Goal: Transaction & Acquisition: Purchase product/service

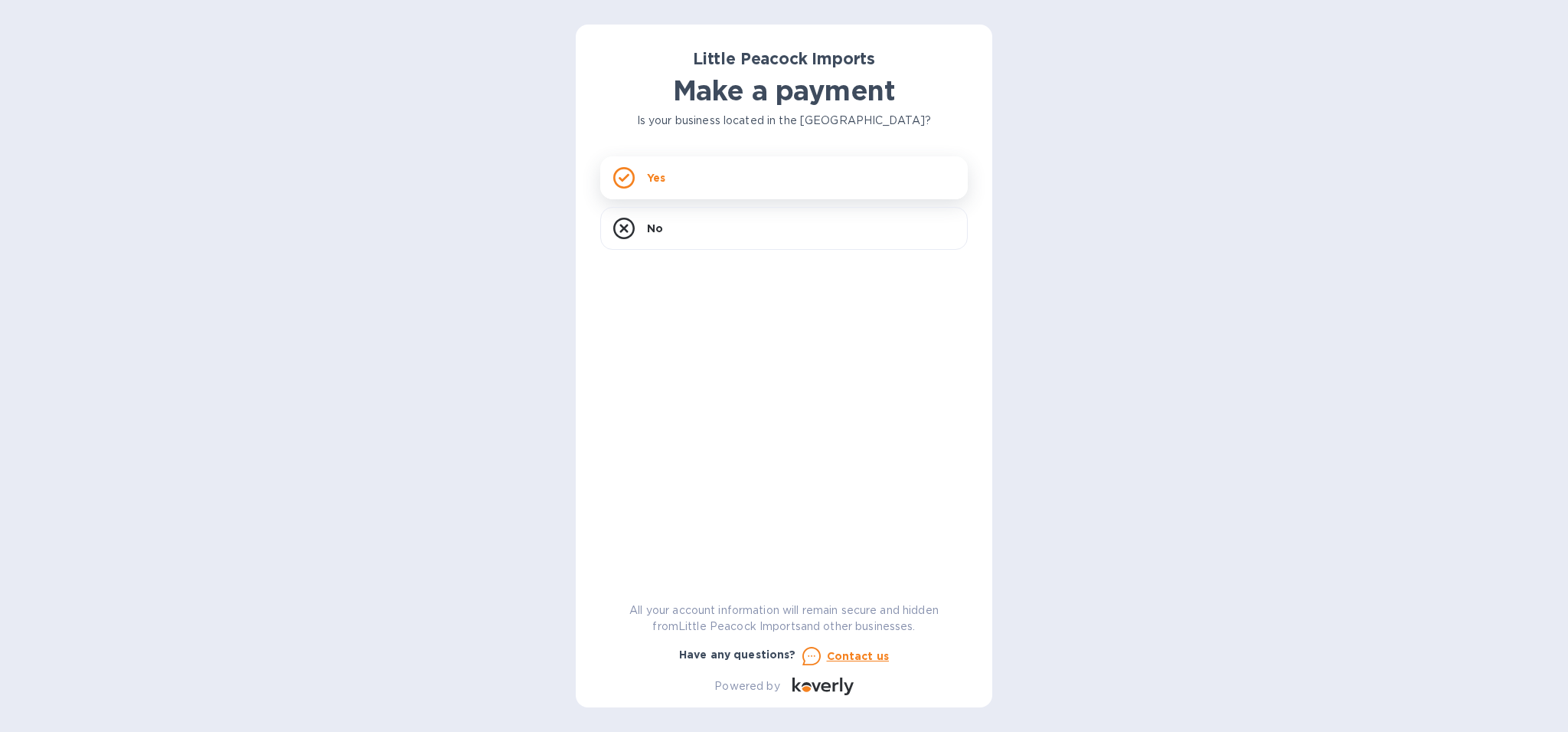
click at [693, 186] on div "Yes" at bounding box center [784, 178] width 368 height 43
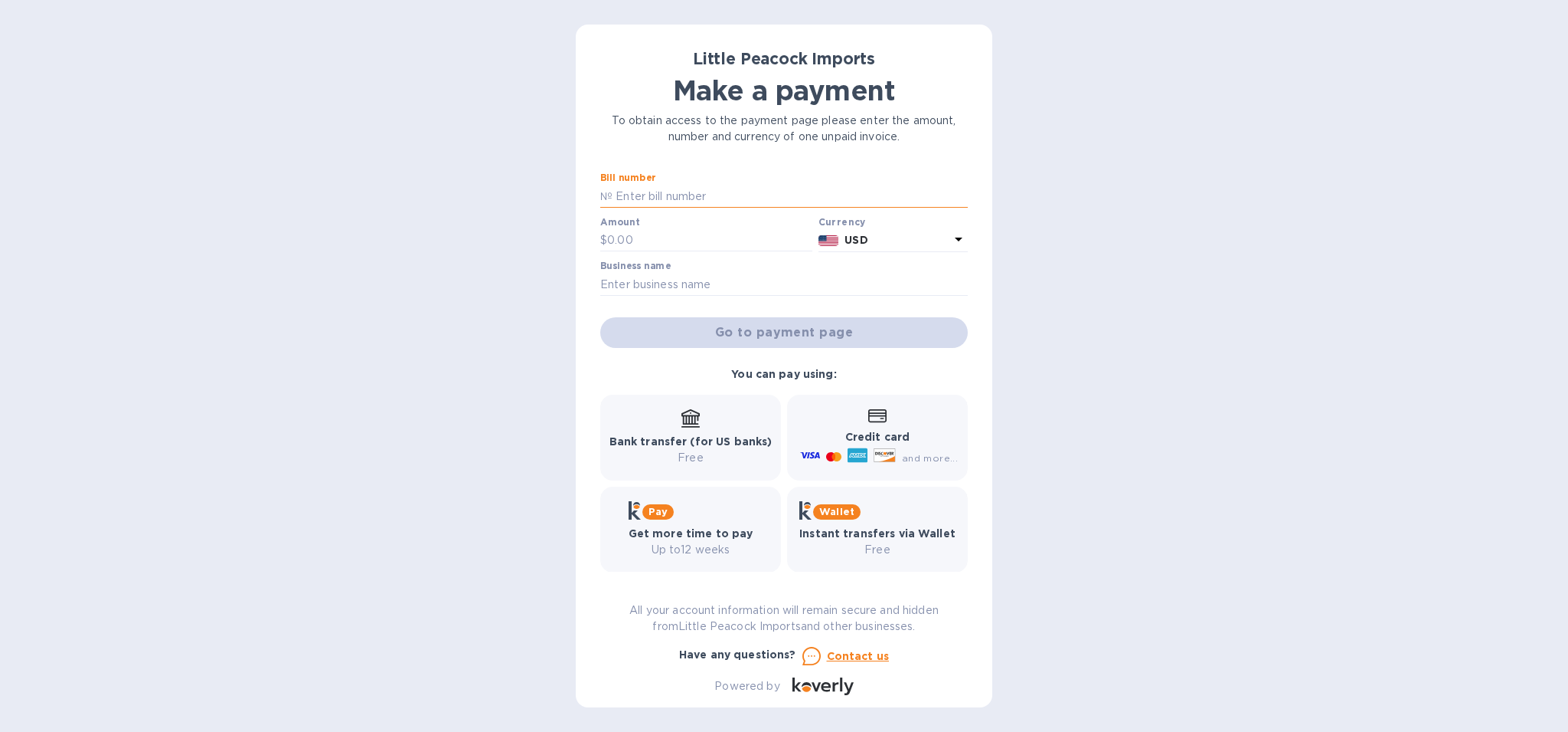
click at [661, 187] on input "text" at bounding box center [790, 196] width 355 height 23
paste input "LP2507112"
type input "LP2507112"
click at [650, 243] on input "text" at bounding box center [709, 240] width 205 height 23
type input "984"
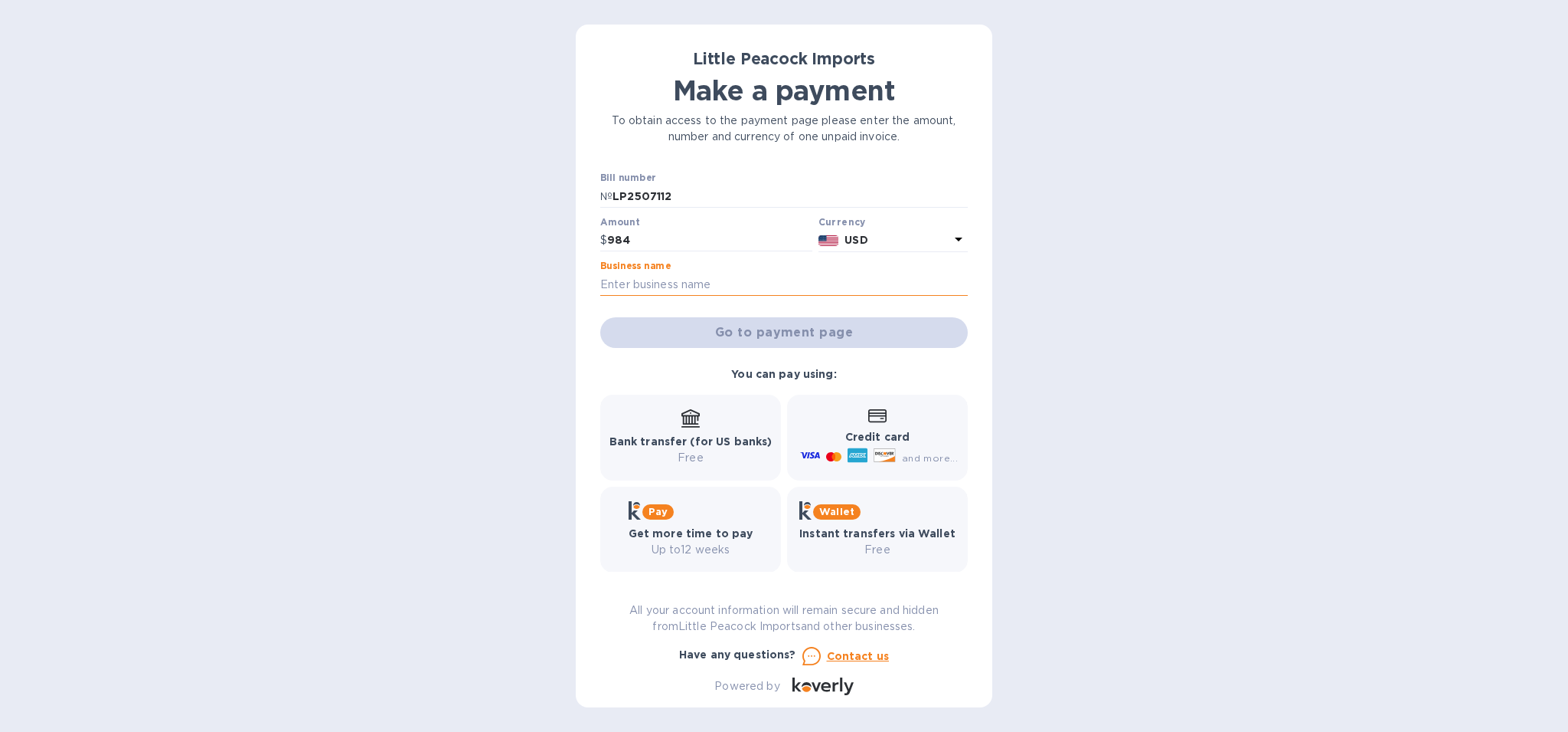
click at [666, 287] on input "text" at bounding box center [784, 284] width 368 height 23
type input "Fiasco! Wine & Spirits"
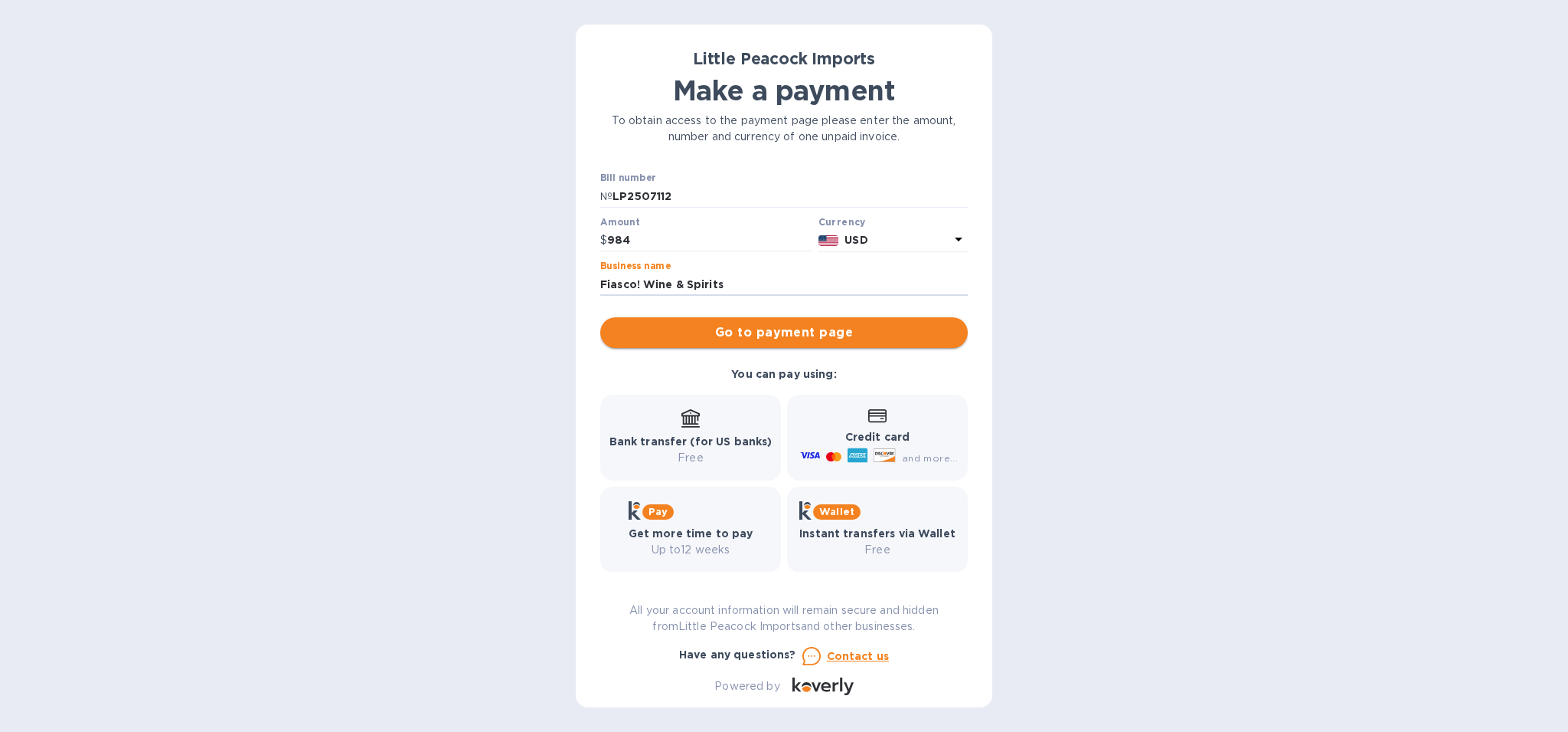
click at [820, 329] on span "Go to payment page" at bounding box center [784, 332] width 343 height 18
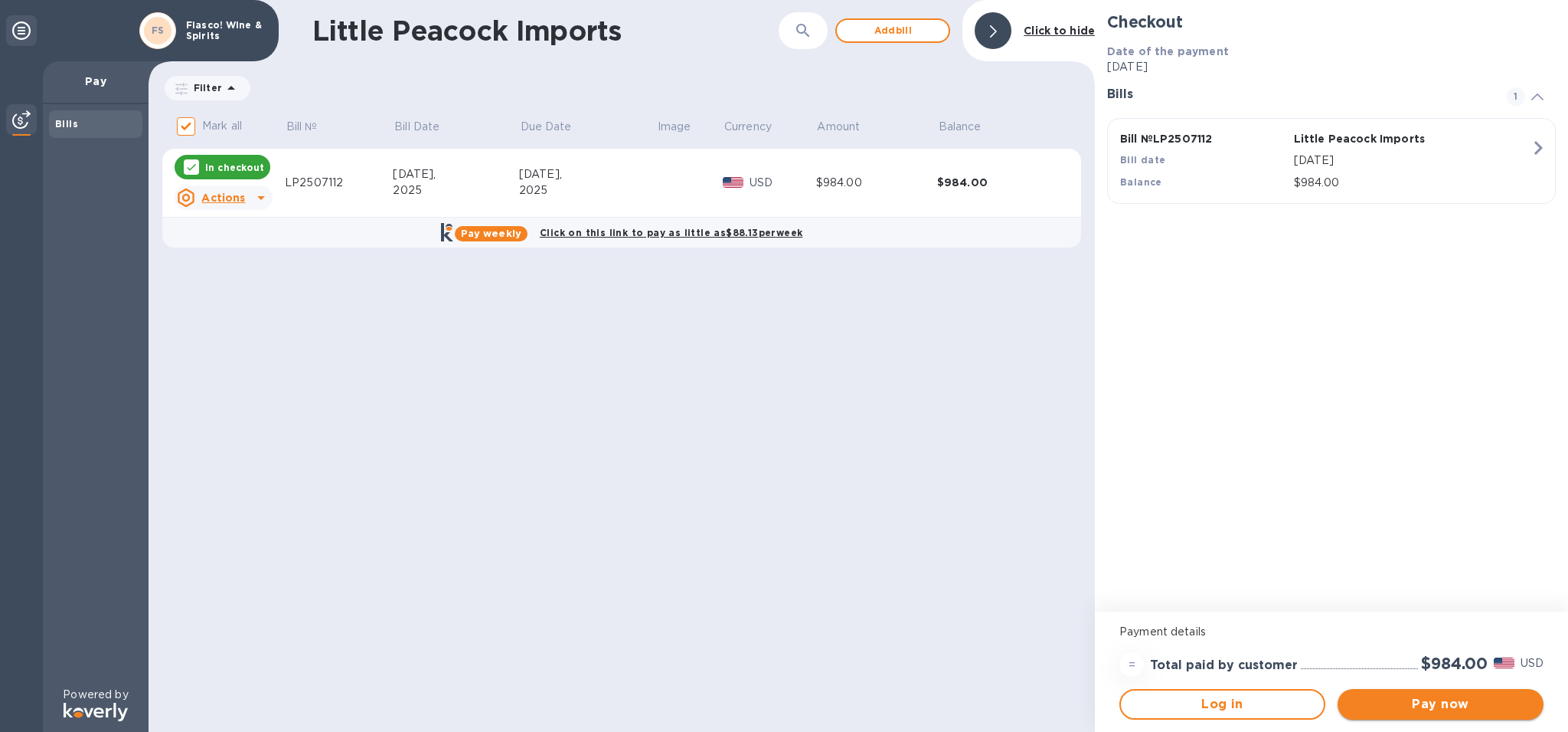
click at [1455, 705] on span "Pay now" at bounding box center [1441, 703] width 182 height 18
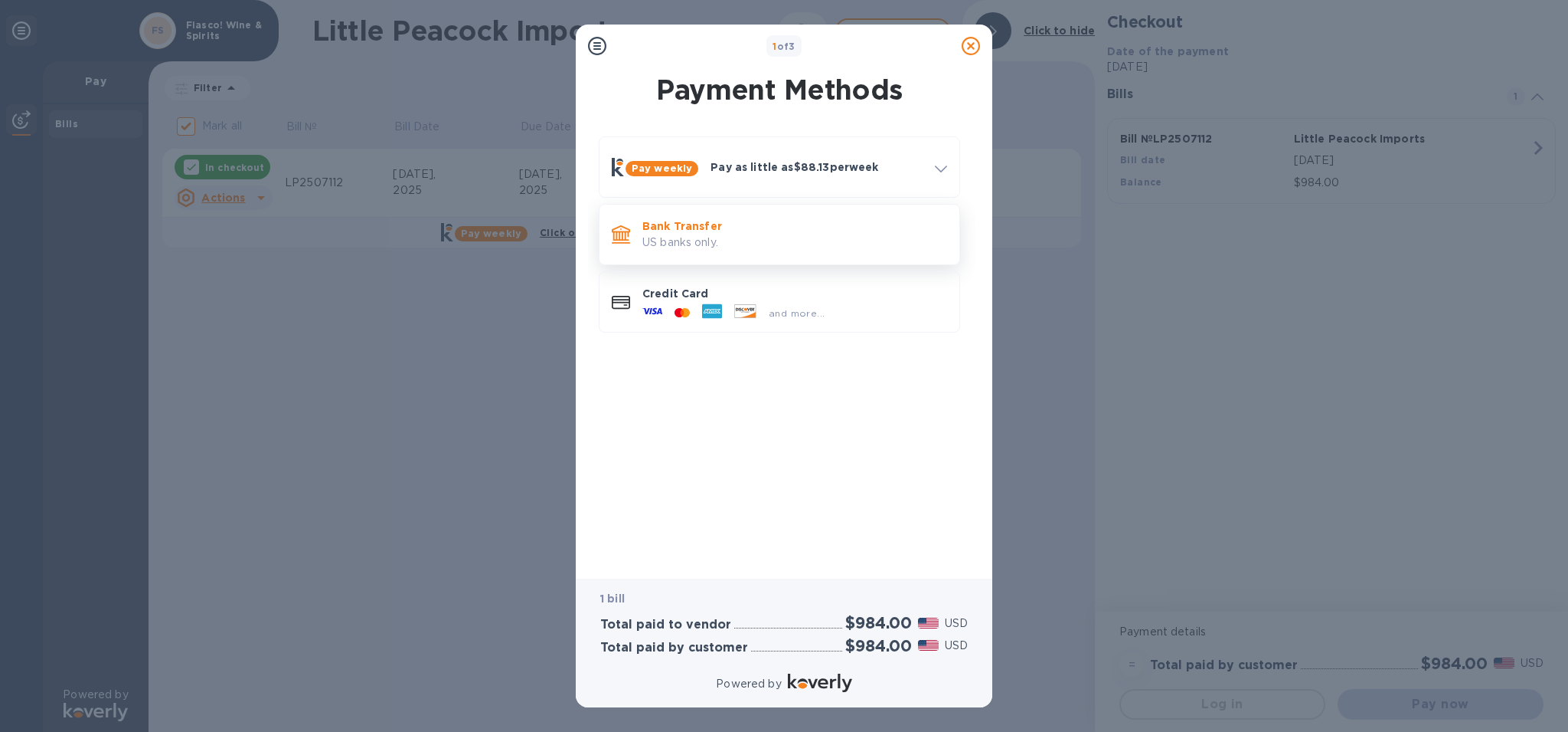
click at [752, 232] on p "Bank Transfer" at bounding box center [795, 226] width 305 height 16
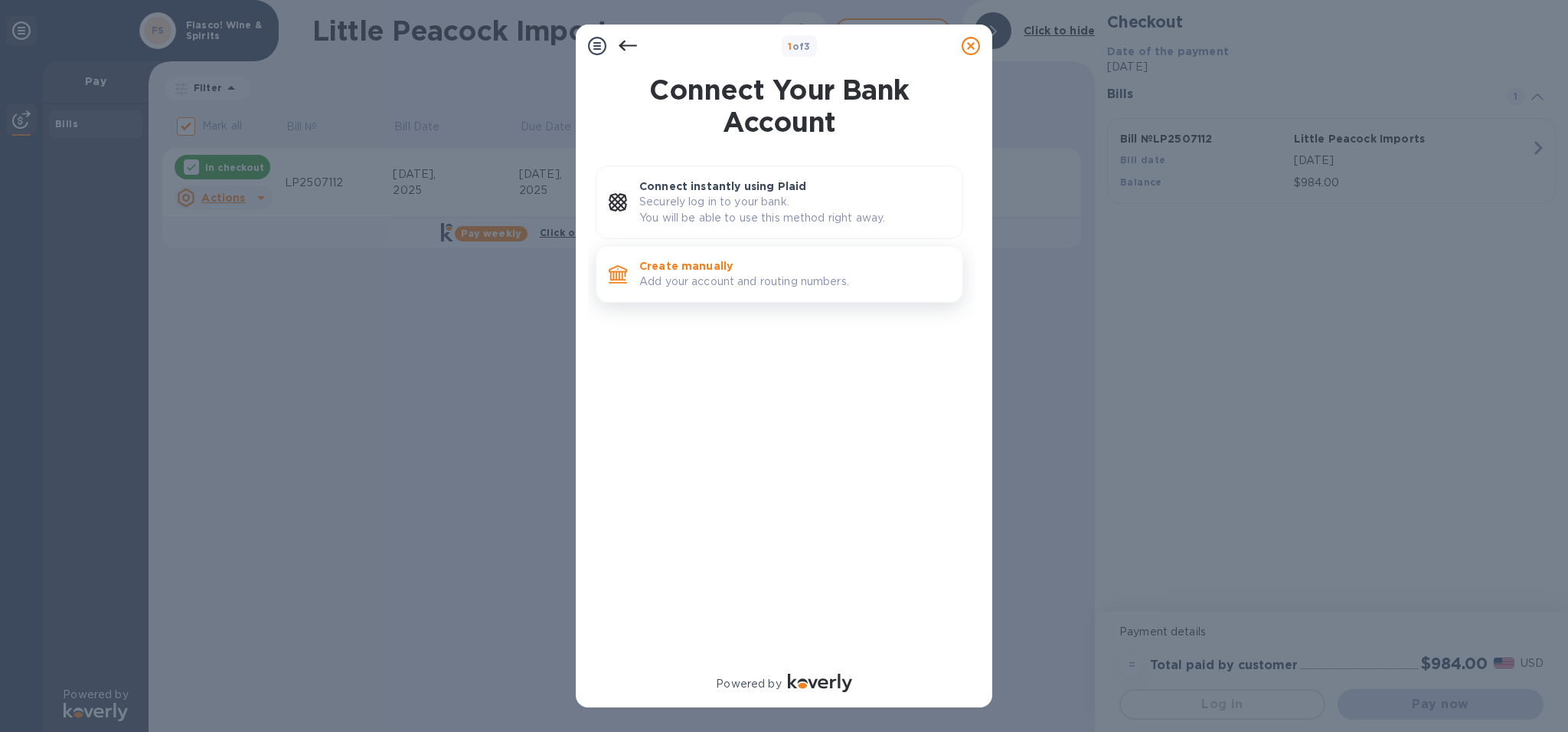
click at [661, 276] on p "Add your account and routing numbers." at bounding box center [794, 282] width 311 height 16
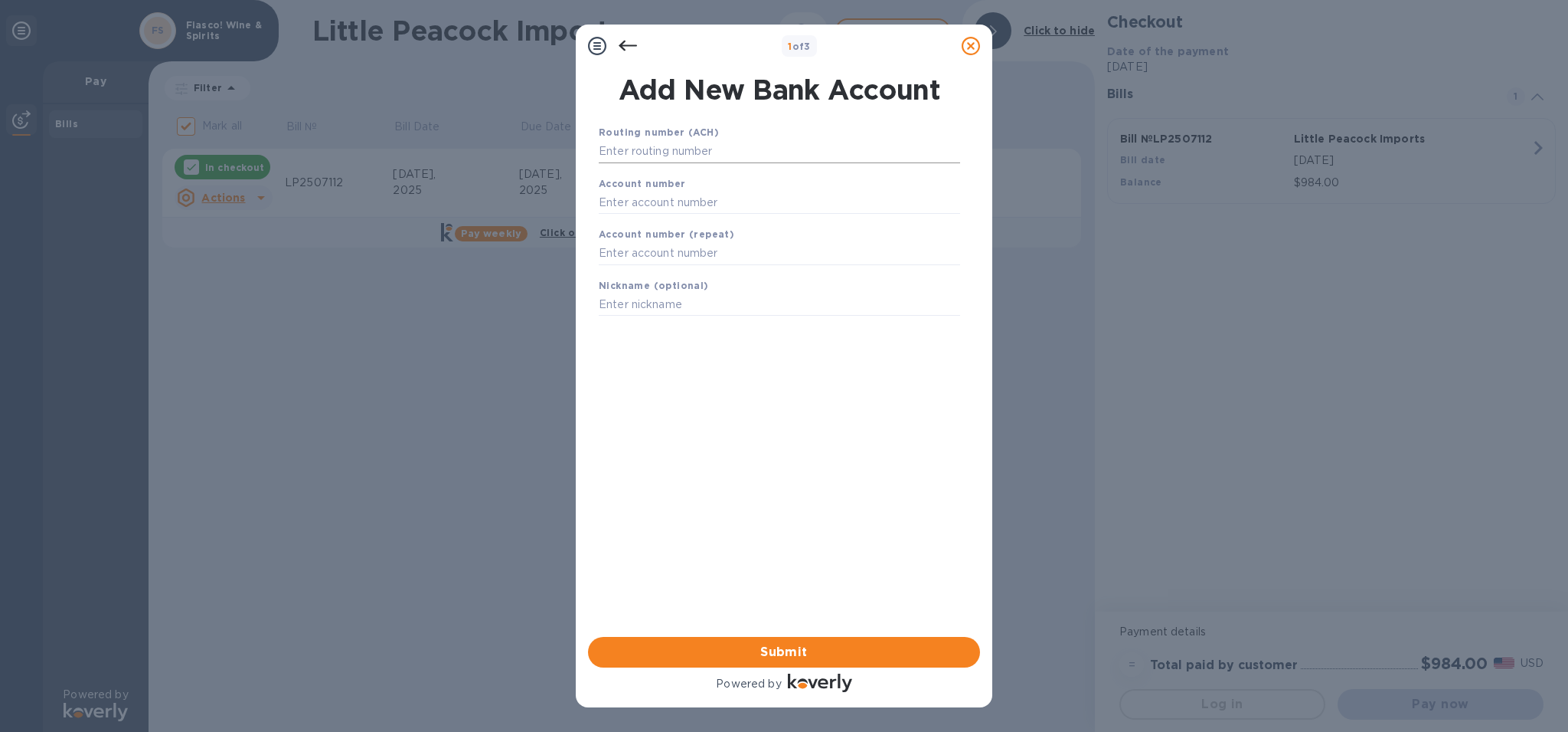
click at [648, 153] on input "text" at bounding box center [779, 152] width 361 height 23
type input "021000021"
type input "603958213"
click at [630, 292] on div "Nickname (optional)" at bounding box center [780, 315] width 374 height 51
click at [626, 267] on input "text" at bounding box center [779, 273] width 361 height 23
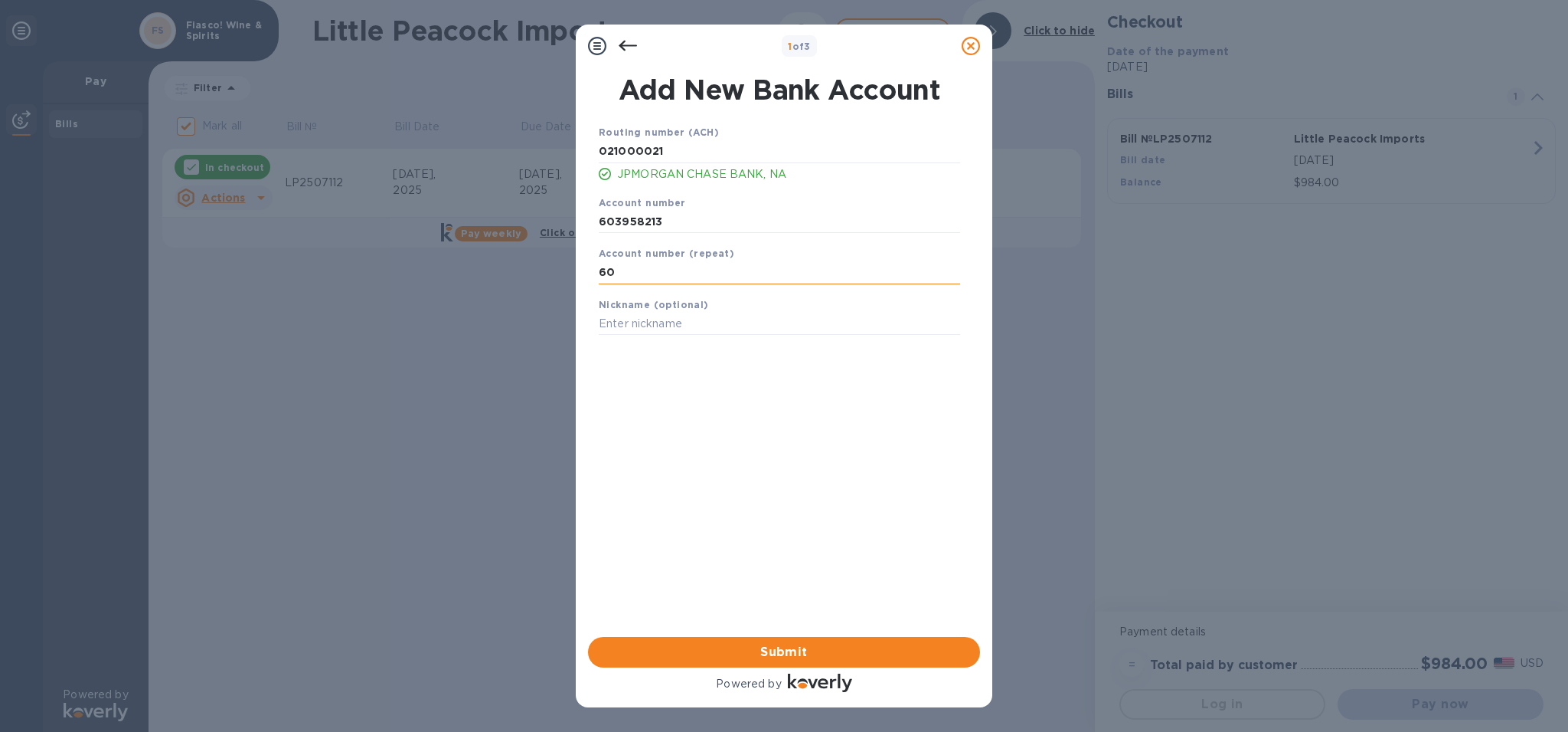
type input "6"
type input "603958213"
click at [627, 327] on input "text" at bounding box center [779, 324] width 361 height 23
type input "PIVCO LLC"
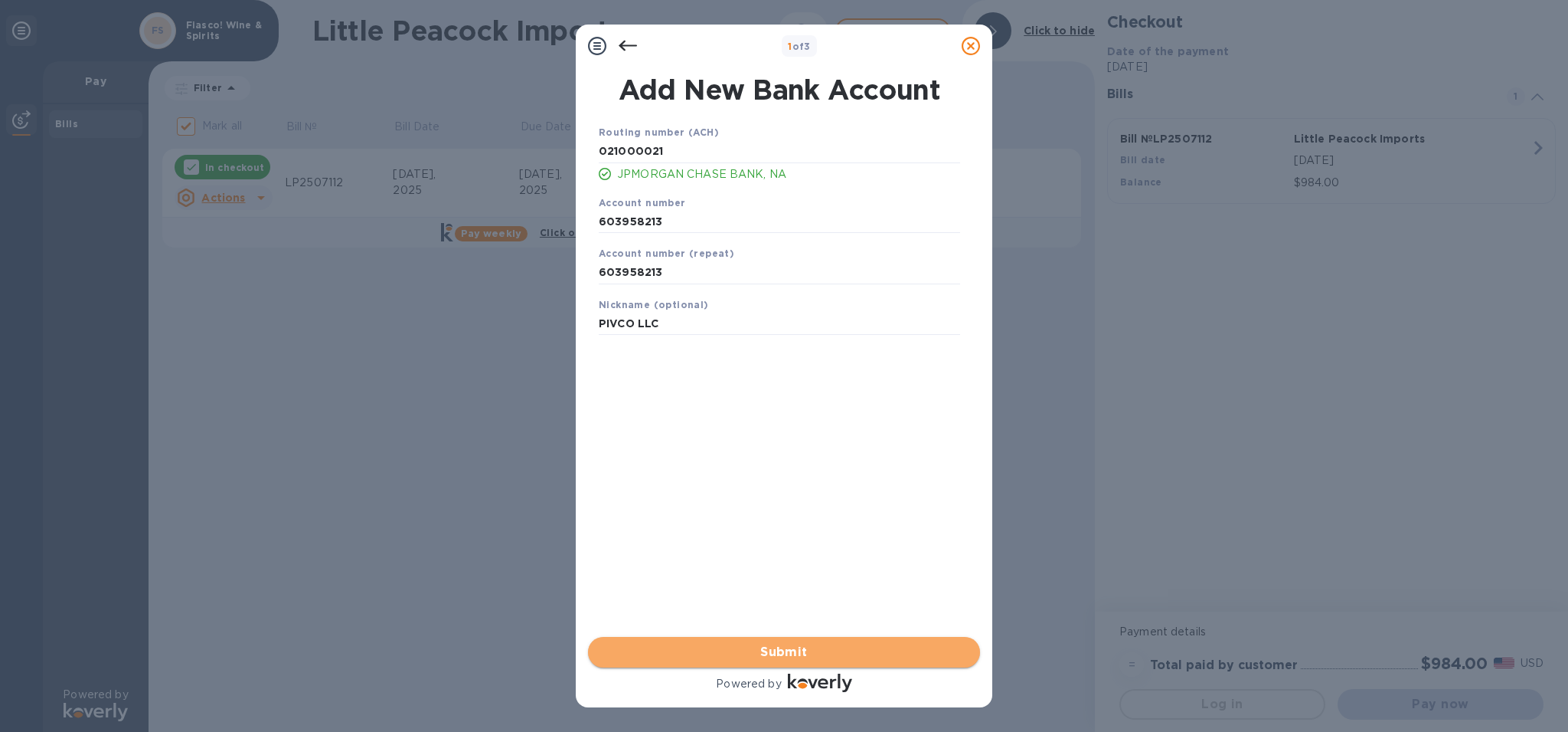
click at [800, 647] on span "Submit" at bounding box center [784, 651] width 368 height 18
